Goal: Transaction & Acquisition: Purchase product/service

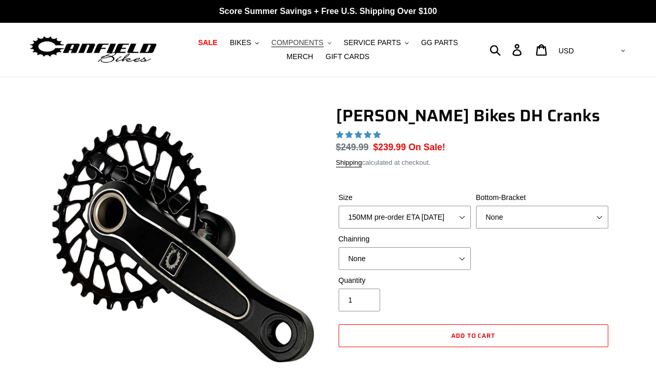
click at [292, 41] on span "COMPONENTS" at bounding box center [297, 42] width 52 height 9
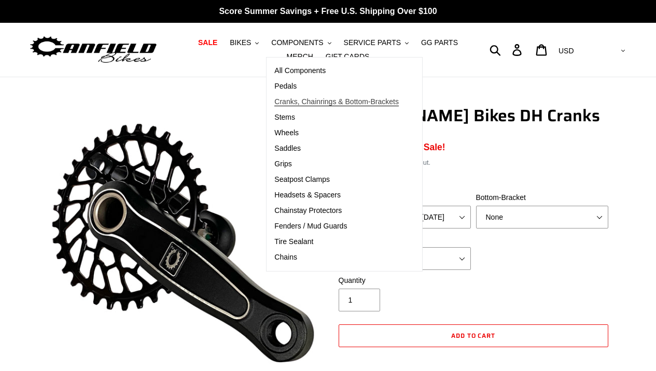
click at [290, 101] on span "Cranks, Chainrings & Bottom-Brackets" at bounding box center [336, 102] width 125 height 9
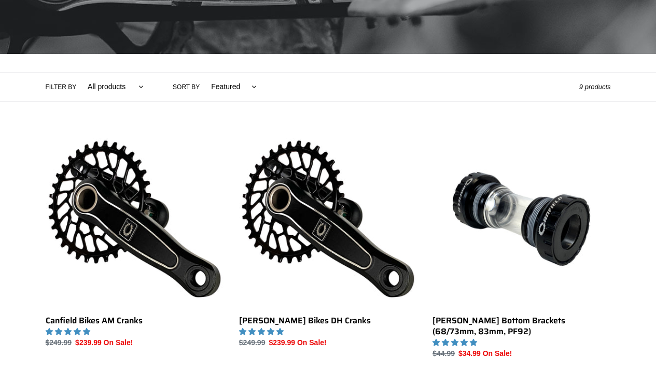
scroll to position [399, 0]
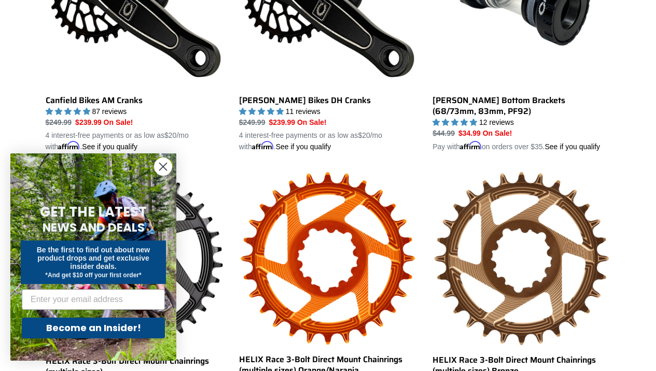
click at [168, 163] on circle "Close dialog" at bounding box center [163, 166] width 17 height 17
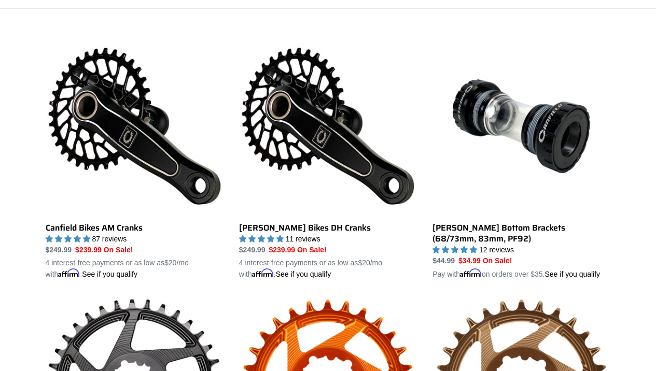
scroll to position [264, 0]
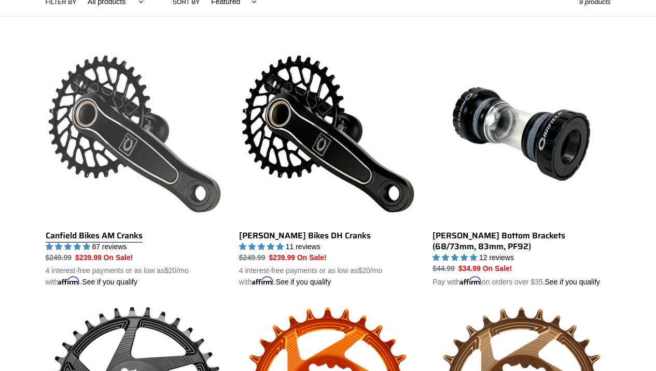
click at [96, 155] on link "Canfield Bikes AM Cranks" at bounding box center [135, 166] width 178 height 243
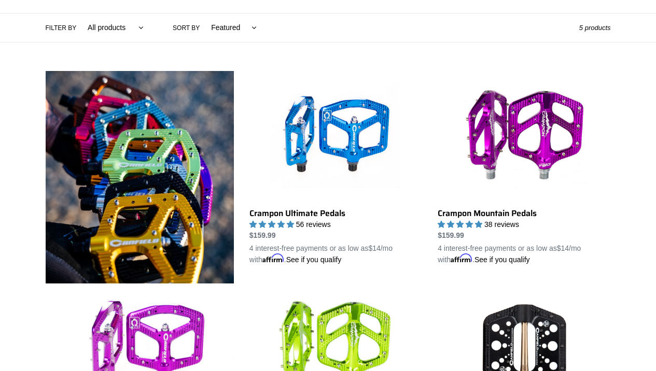
scroll to position [230, 0]
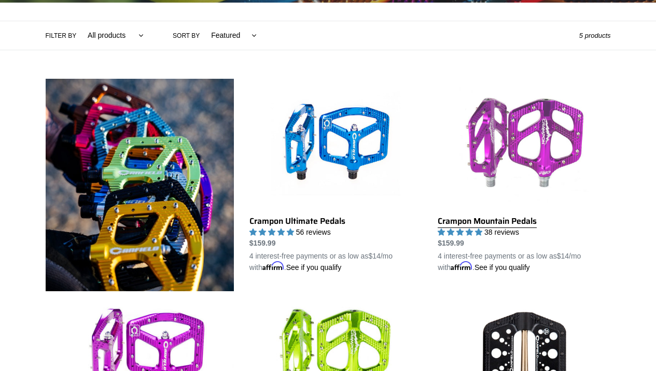
click at [553, 104] on link "Crampon Mountain Pedals" at bounding box center [524, 176] width 173 height 195
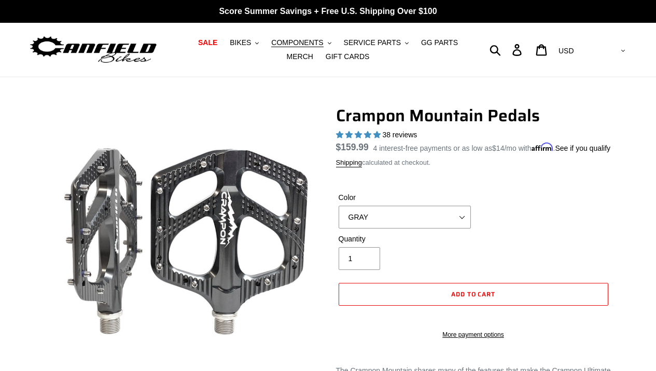
select select "highest-rating"
click option "PNW GREEN" at bounding box center [0, 0] width 0 height 0
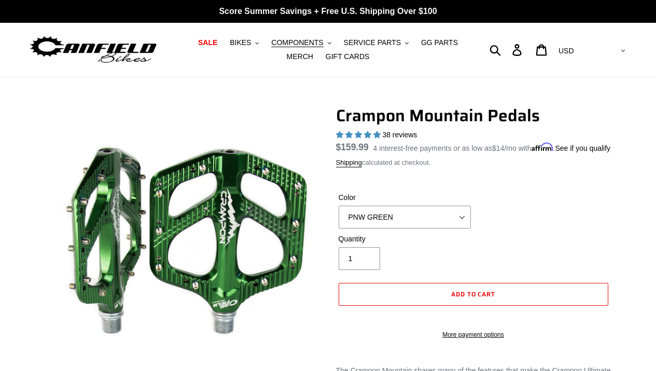
select select "TURQUOISE"
click option "TURQUOISE" at bounding box center [0, 0] width 0 height 0
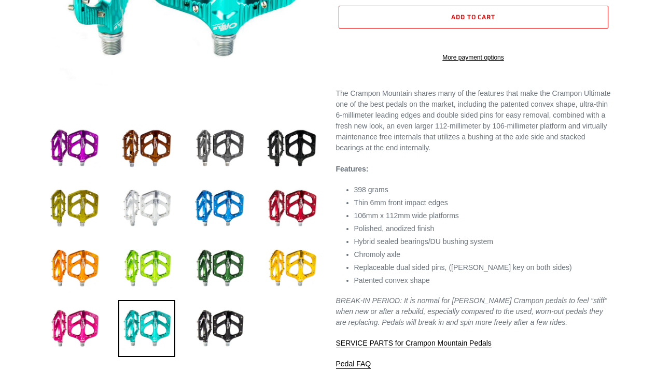
scroll to position [283, 0]
